Goal: Task Accomplishment & Management: Manage account settings

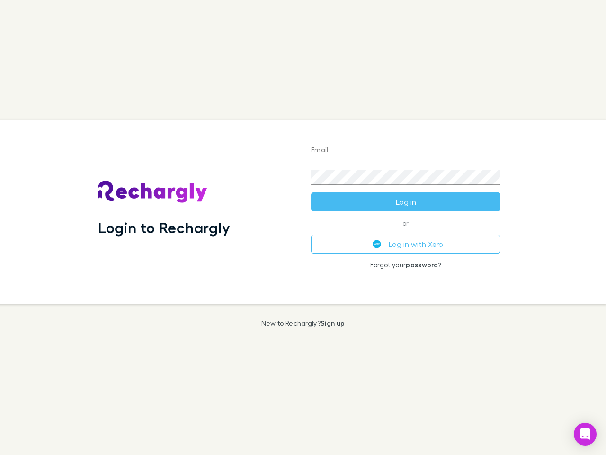
click at [303, 227] on div "Login to Rechargly" at bounding box center [196, 212] width 213 height 184
click at [406, 151] on input "Email" at bounding box center [405, 150] width 189 height 15
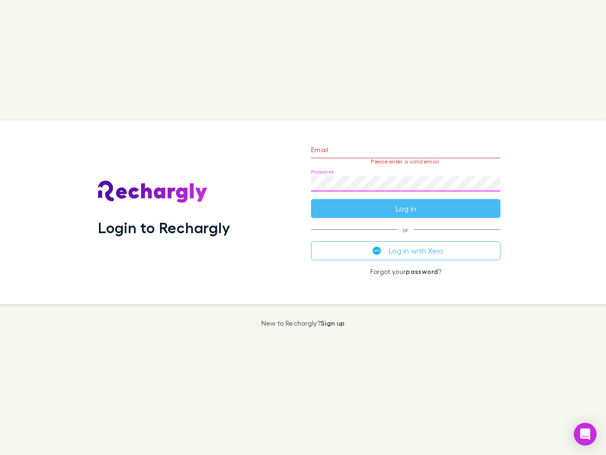
click at [406, 202] on form "Email Please enter a valid email. Password Log in" at bounding box center [405, 176] width 189 height 82
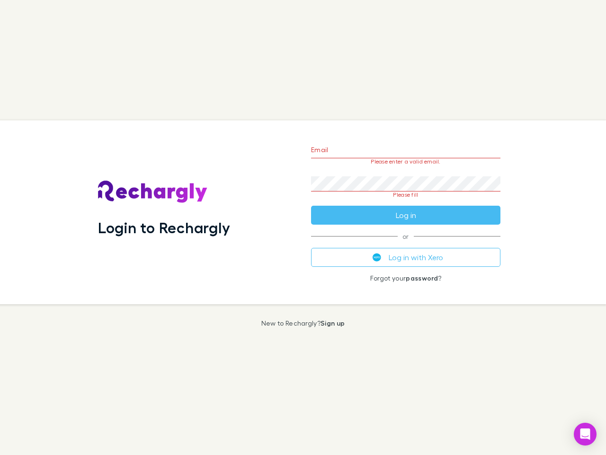
click at [406, 244] on div "Email Please enter a valid email. Password Please fill Log in or Log in with Xe…" at bounding box center [406, 212] width 205 height 184
click at [585, 434] on icon "Open Intercom Messenger" at bounding box center [586, 433] width 10 height 11
